Goal: Transaction & Acquisition: Purchase product/service

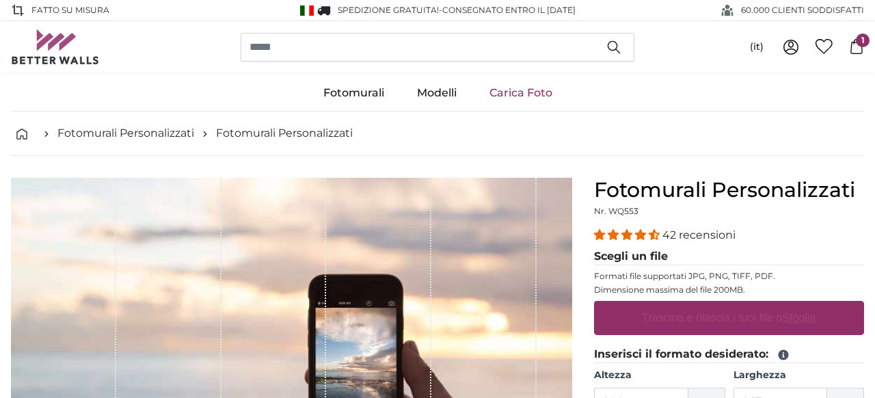
scroll to position [11, 0]
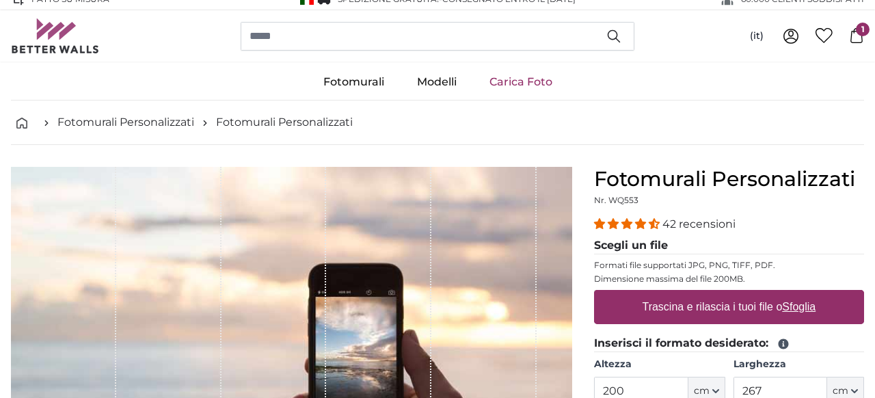
click at [224, 342] on div "1 of 1" at bounding box center [274, 377] width 105 height 421
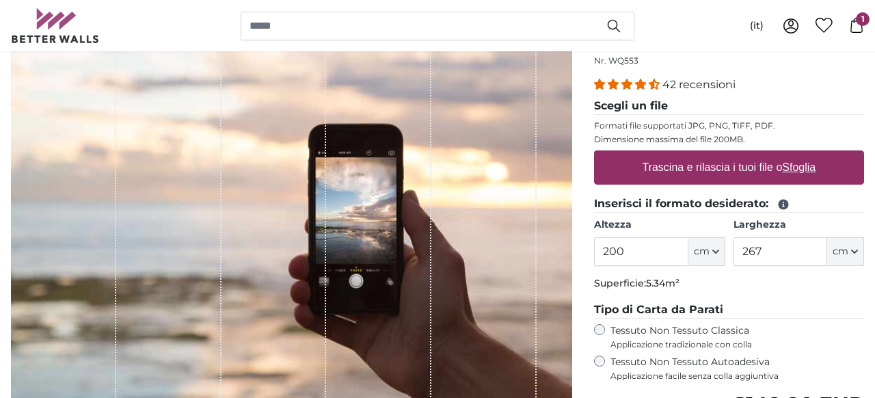
scroll to position [148, 0]
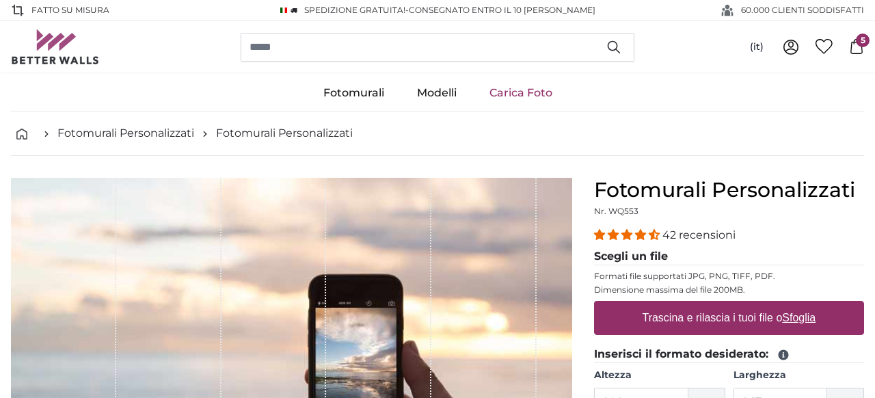
click at [427, 337] on div "1 of 1" at bounding box center [378, 388] width 105 height 421
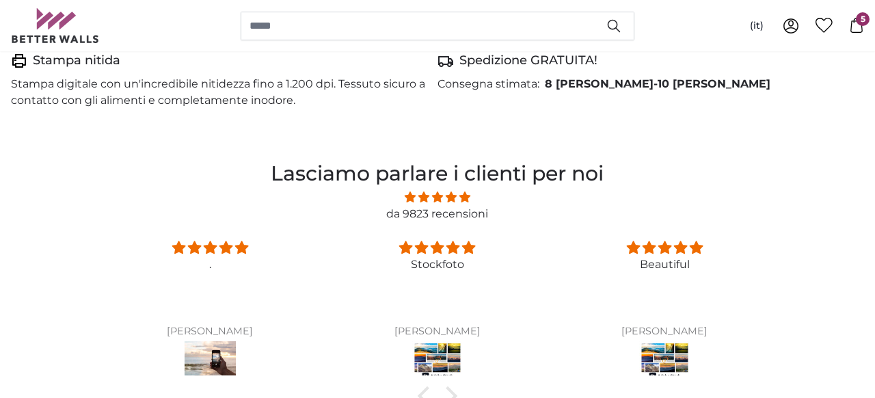
scroll to position [930, 0]
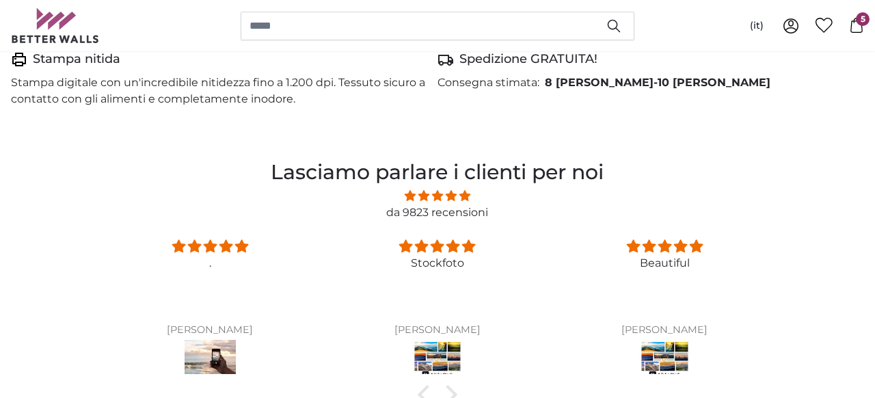
click at [674, 240] on span "5 stars" at bounding box center [682, 246] width 16 height 12
